Goal: Information Seeking & Learning: Learn about a topic

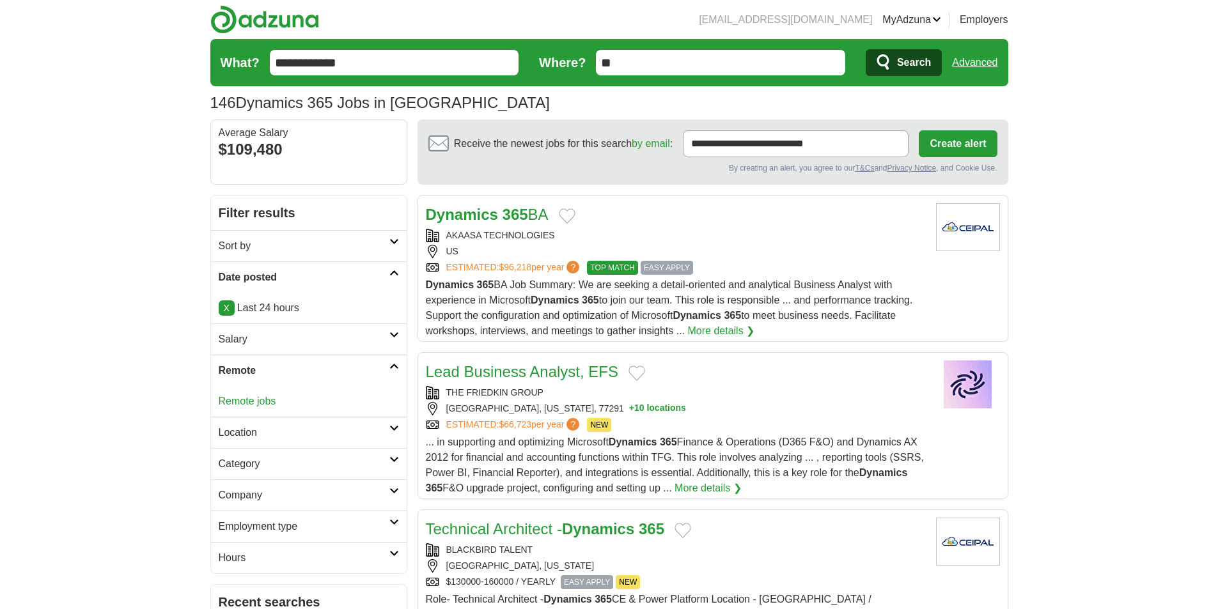
click at [261, 396] on link "Remote jobs" at bounding box center [248, 401] width 58 height 11
click at [258, 400] on link "Remote jobs" at bounding box center [248, 401] width 58 height 11
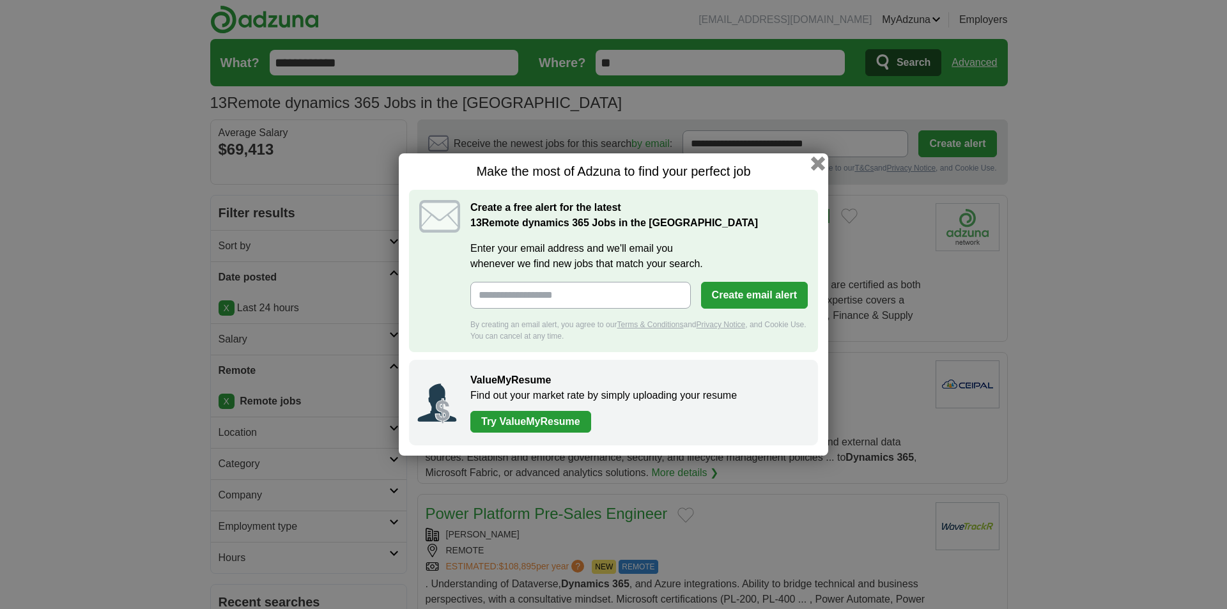
click at [823, 162] on button "button" at bounding box center [818, 164] width 14 height 14
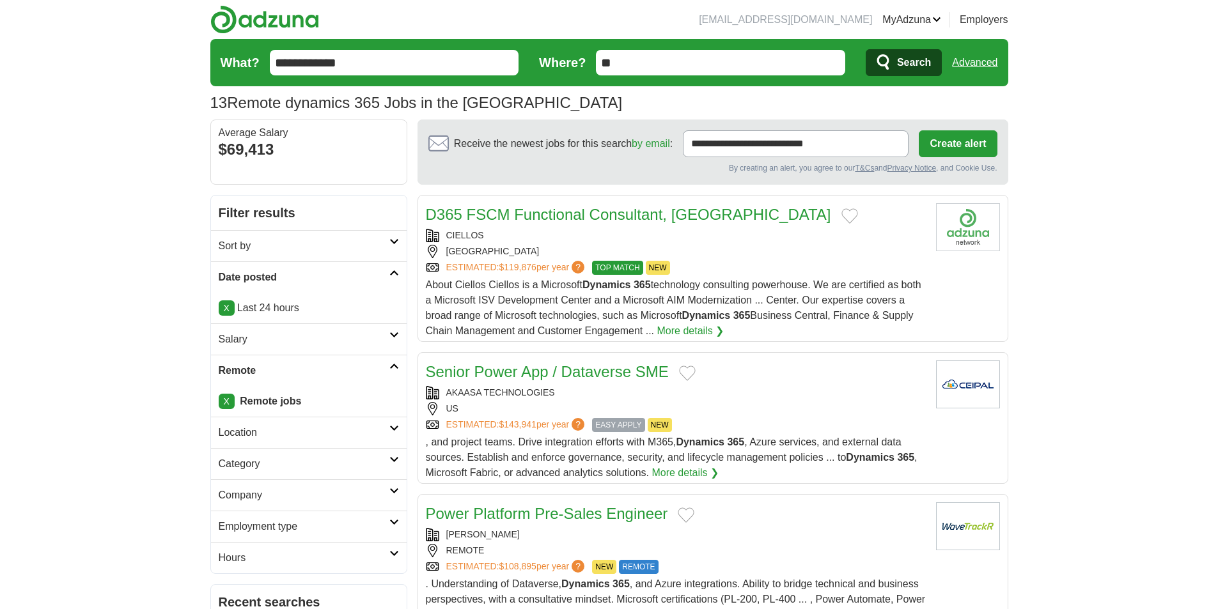
click at [586, 217] on link "D365 FSCM Functional Consultant, North America" at bounding box center [628, 214] width 405 height 17
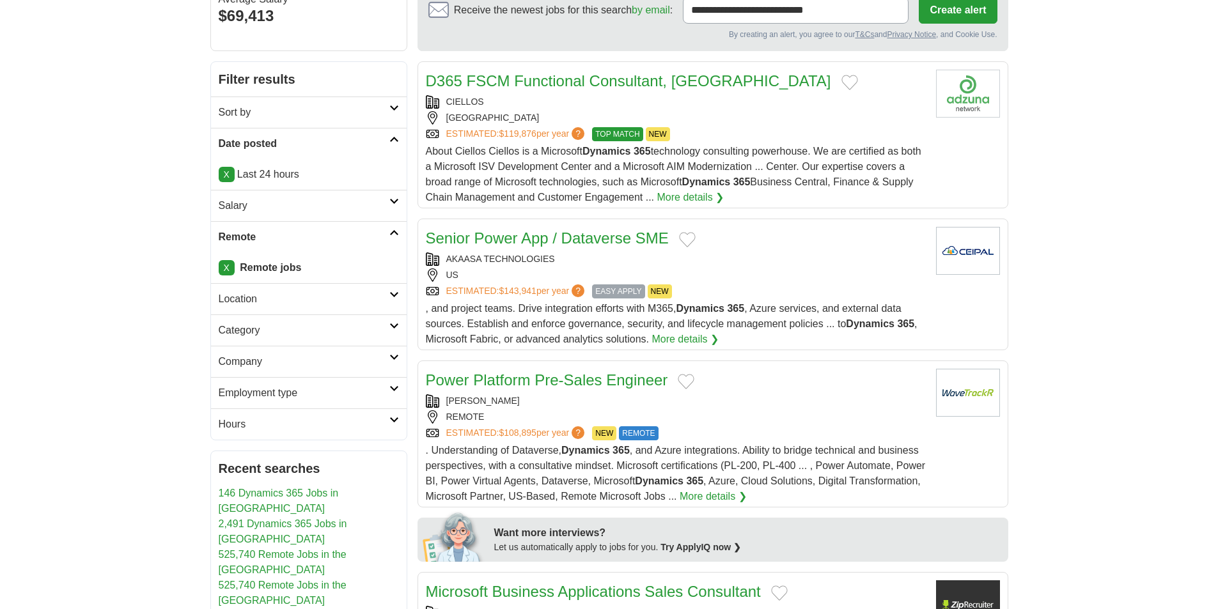
scroll to position [134, 0]
click at [563, 235] on link "Senior Power App / Dataverse SME" at bounding box center [547, 237] width 243 height 17
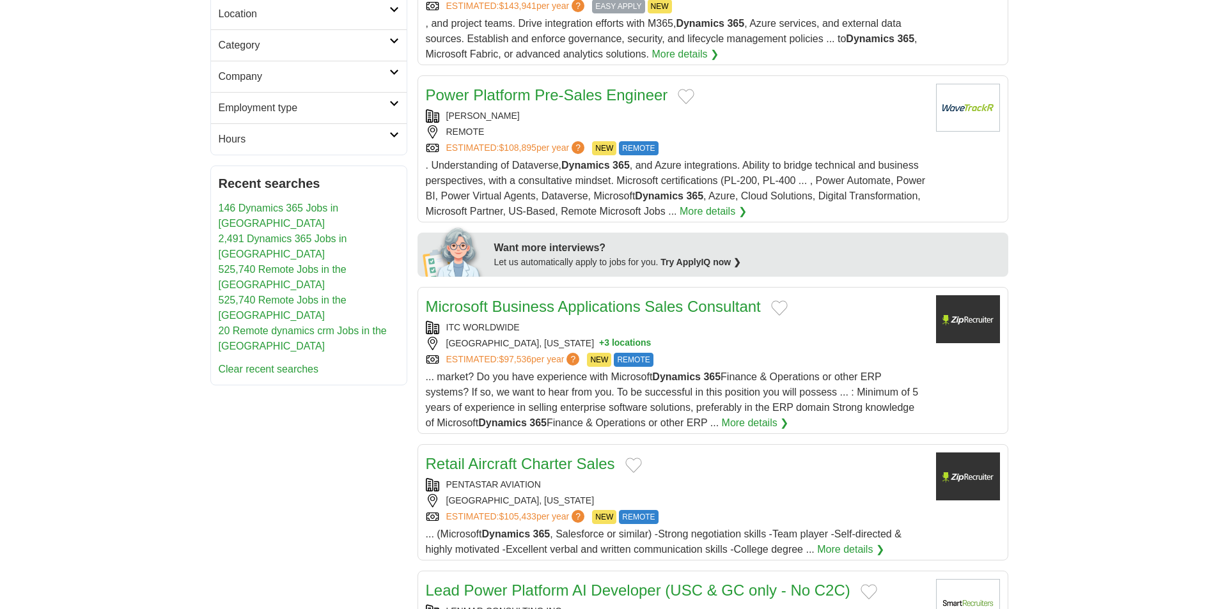
scroll to position [419, 0]
click at [555, 304] on link "Microsoft Business Applications Sales Consultant" at bounding box center [593, 305] width 335 height 17
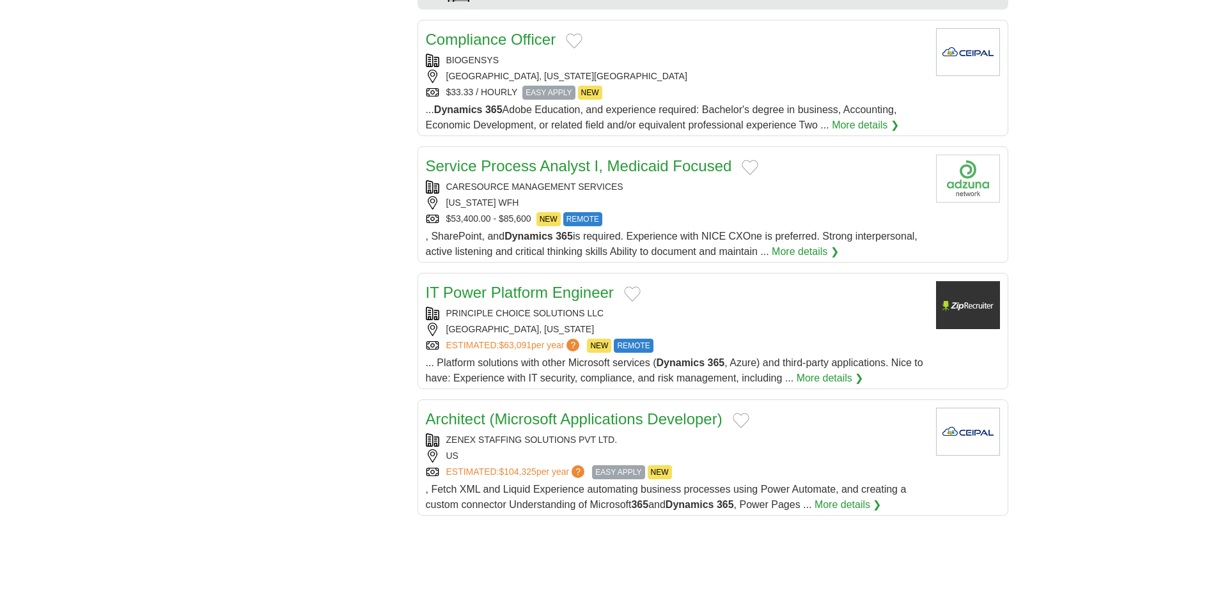
scroll to position [1201, 0]
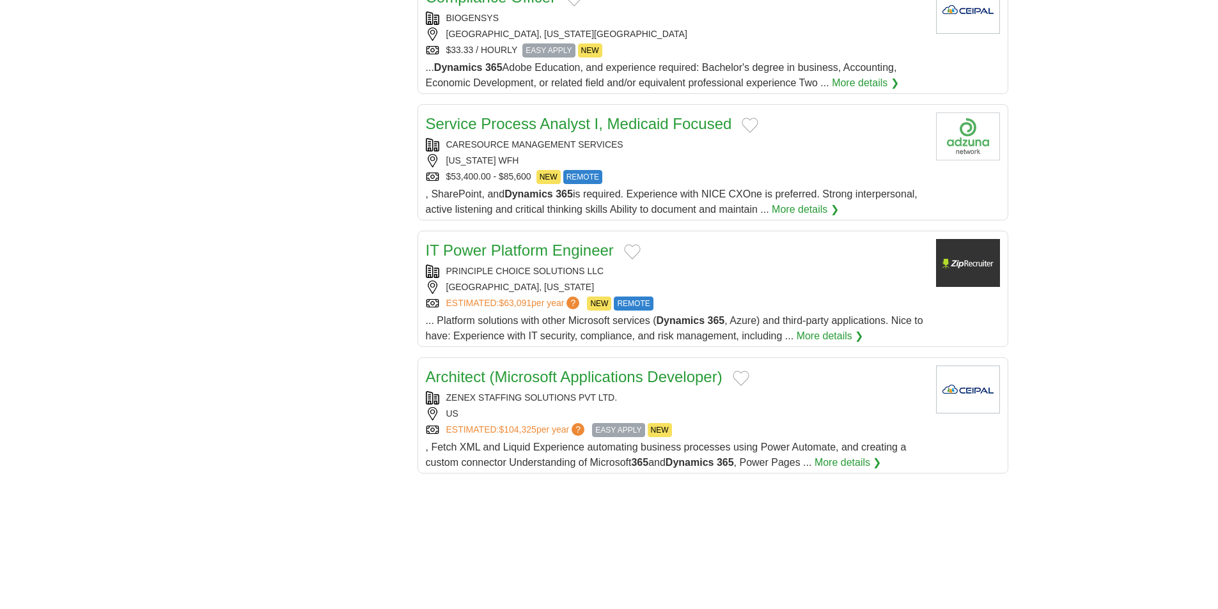
click at [548, 376] on link "Architect (Microsoft Applications Developer)" at bounding box center [574, 376] width 297 height 17
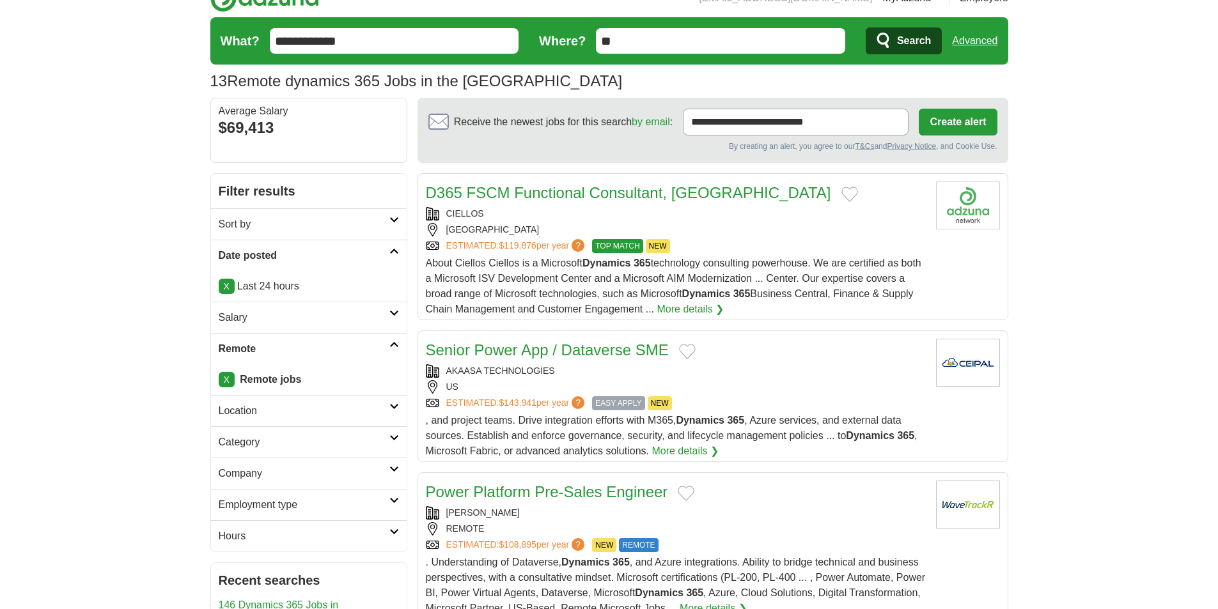
scroll to position [0, 0]
